Goal: Task Accomplishment & Management: Manage account settings

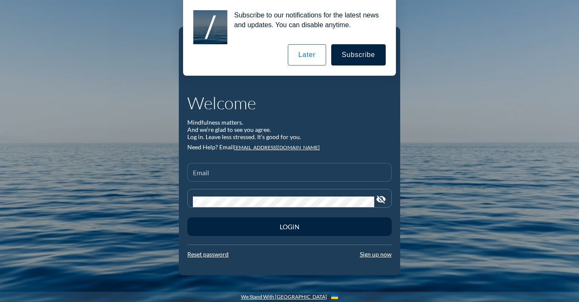
click at [219, 170] on div "Email" at bounding box center [289, 172] width 193 height 18
click at [296, 57] on button "Later" at bounding box center [307, 54] width 38 height 21
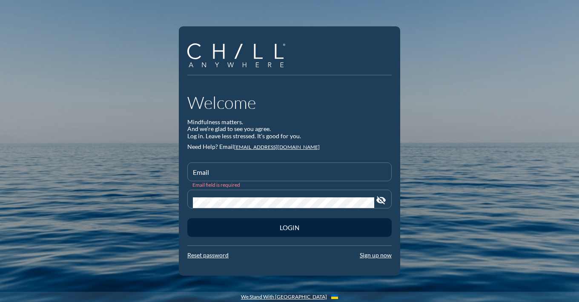
click at [234, 164] on div "Email" at bounding box center [289, 172] width 193 height 18
type input "[EMAIL_ADDRESS][DOMAIN_NAME]"
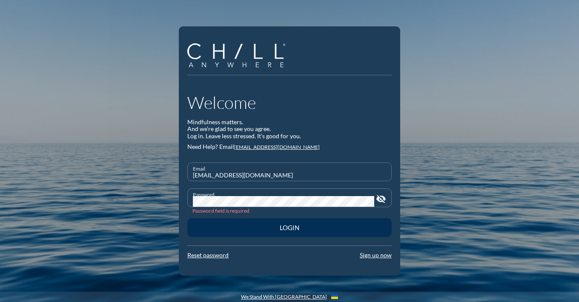
click at [269, 226] on div "Login" at bounding box center [289, 228] width 174 height 8
click at [294, 227] on div "Login" at bounding box center [289, 227] width 174 height 8
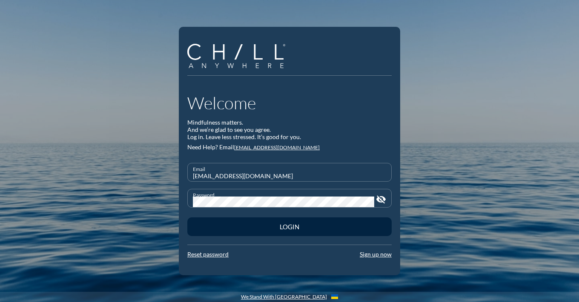
click at [168, 195] on div "Welcome Mindfulness matters. And we’re glad to see you agree. Log in. Leave les…" at bounding box center [289, 151] width 579 height 302
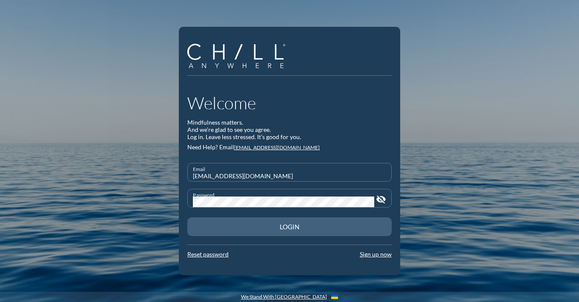
click at [234, 224] on div "Login" at bounding box center [289, 227] width 174 height 8
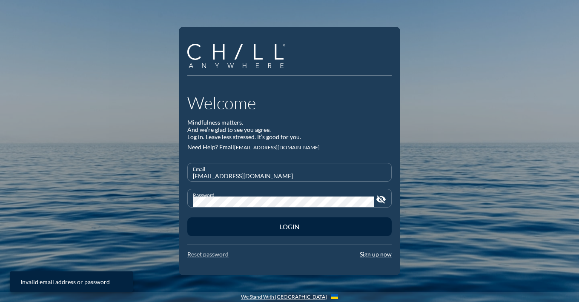
click at [206, 254] on link "Reset password" at bounding box center [207, 254] width 41 height 7
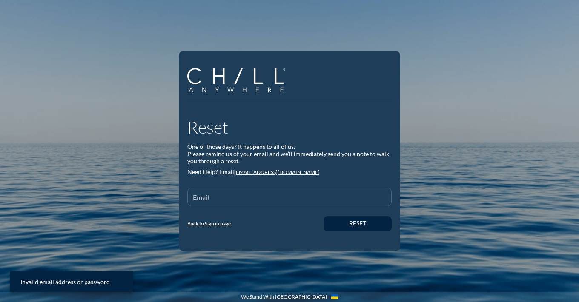
click at [237, 194] on div "Email" at bounding box center [289, 197] width 193 height 18
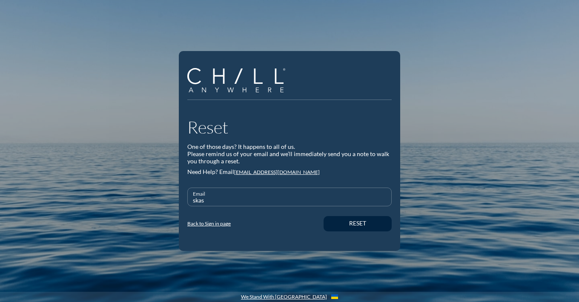
type input "[EMAIL_ADDRESS][DOMAIN_NAME]"
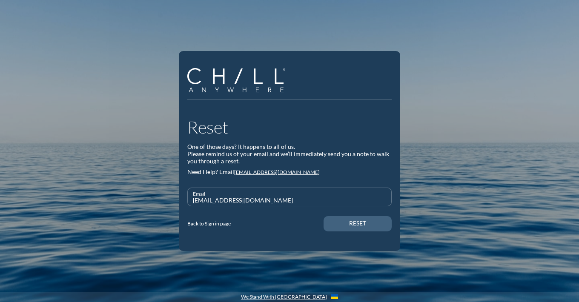
click at [362, 224] on div "Reset" at bounding box center [357, 223] width 38 height 7
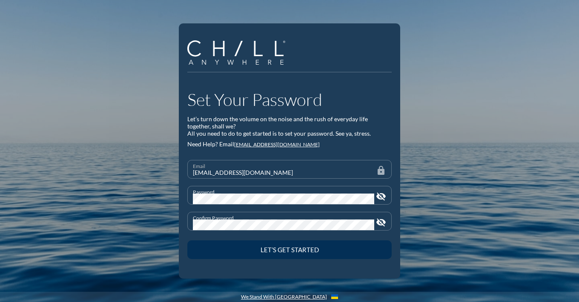
click at [287, 249] on div "Let’s Get Started" at bounding box center [289, 250] width 174 height 8
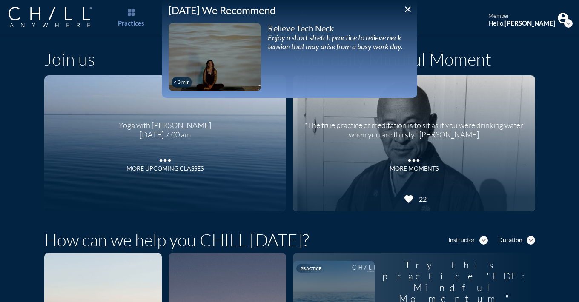
click at [410, 9] on icon "close" at bounding box center [408, 9] width 10 height 10
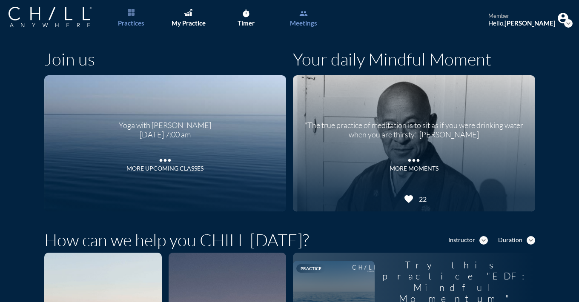
click at [302, 17] on link "group Meetings" at bounding box center [303, 18] width 45 height 36
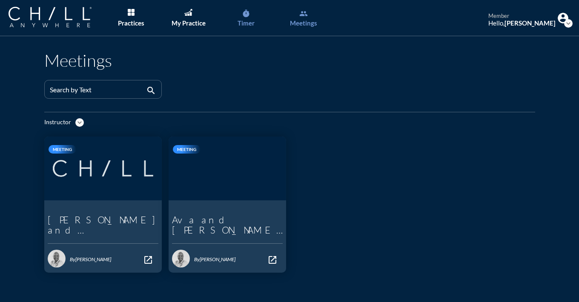
click at [246, 16] on icon "timer" at bounding box center [246, 13] width 9 height 9
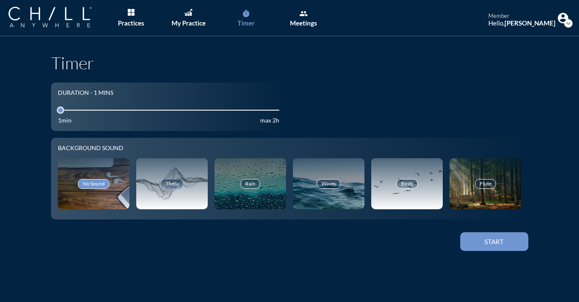
click at [169, 183] on div "Theta" at bounding box center [172, 183] width 22 height 9
click at [246, 185] on div "Rain" at bounding box center [250, 183] width 20 height 9
click at [332, 184] on div "Waves" at bounding box center [329, 183] width 24 height 9
click at [189, 20] on div "My Practice" at bounding box center [188, 23] width 34 height 8
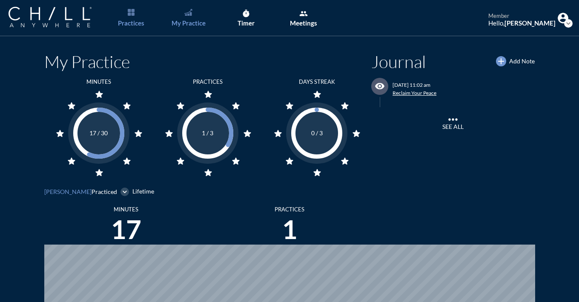
click at [135, 15] on link "Practices" at bounding box center [131, 18] width 45 height 36
